Goal: Use online tool/utility

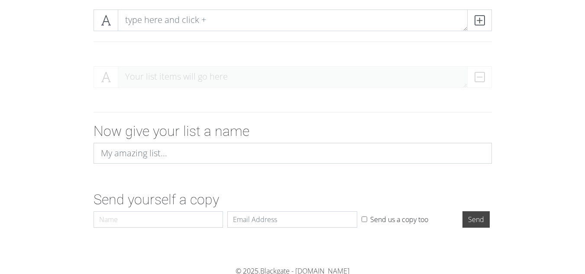
scroll to position [124, 0]
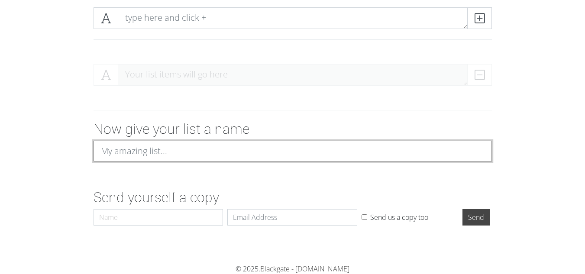
click at [195, 145] on input at bounding box center [293, 151] width 398 height 21
type input "Intros"
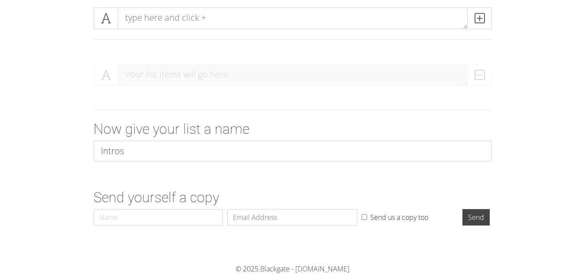
click at [227, 165] on div "Now give your list a name Intros" at bounding box center [292, 145] width 411 height 48
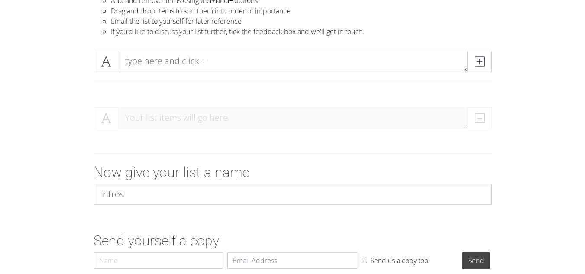
scroll to position [38, 0]
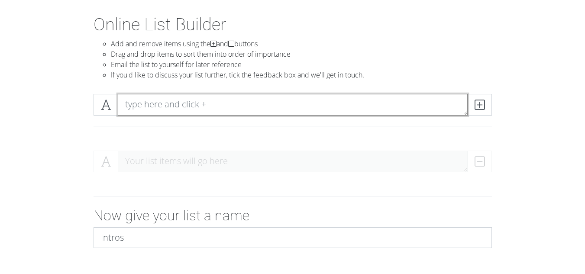
click at [259, 101] on textarea at bounding box center [293, 105] width 350 height 22
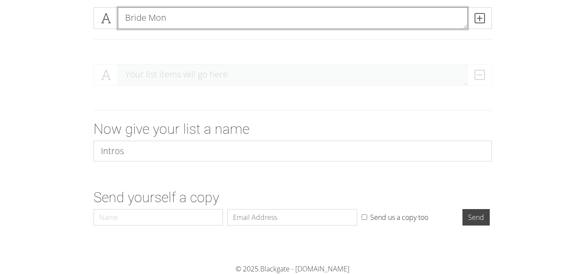
scroll to position [81, 0]
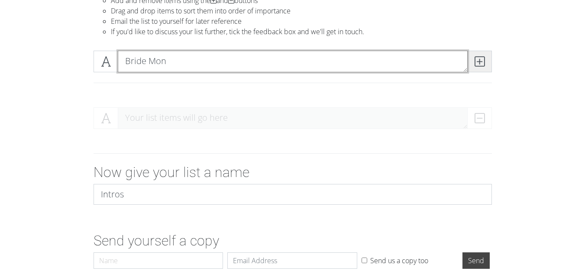
type textarea "Bride Mon"
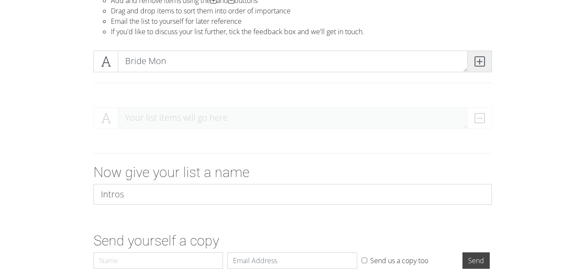
click at [478, 61] on icon at bounding box center [480, 61] width 10 height 9
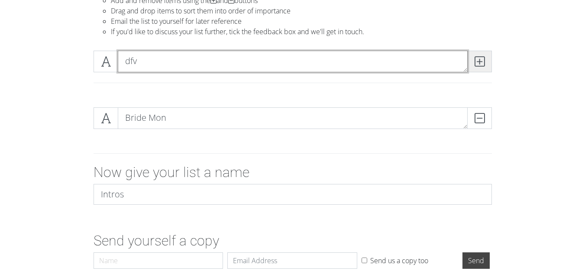
type textarea "dfv"
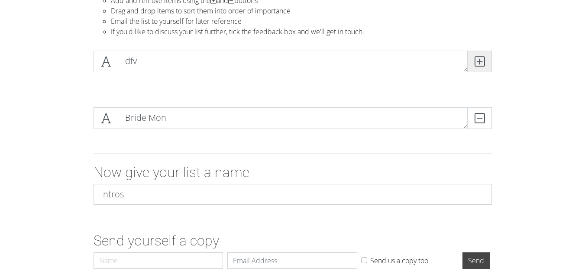
click at [485, 60] on span at bounding box center [479, 62] width 25 height 22
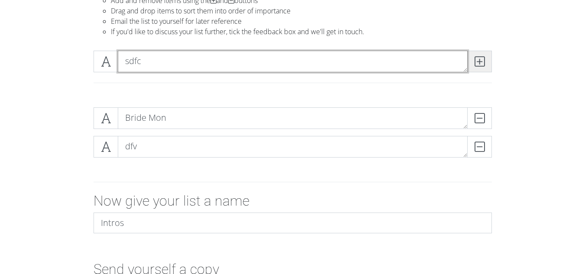
type textarea "sdfc"
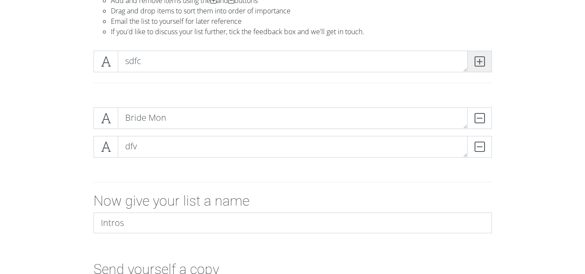
click at [475, 66] on icon at bounding box center [480, 61] width 10 height 9
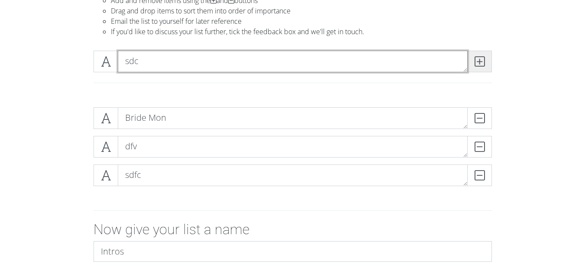
type textarea "sdc"
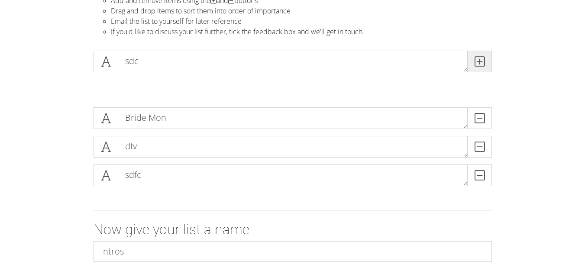
click at [475, 66] on icon at bounding box center [480, 61] width 10 height 9
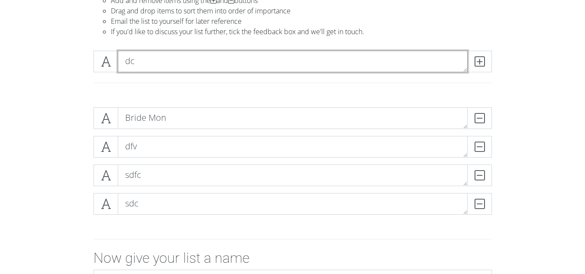
type textarea "dc"
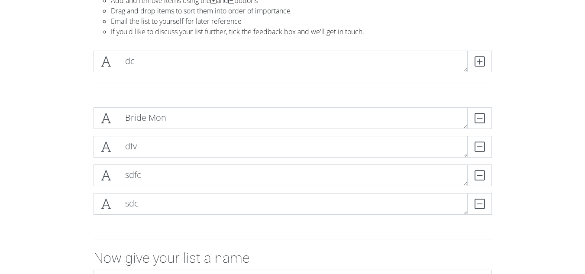
click at [474, 78] on div "dc" at bounding box center [292, 65] width 403 height 29
